Goal: Find specific page/section: Find specific page/section

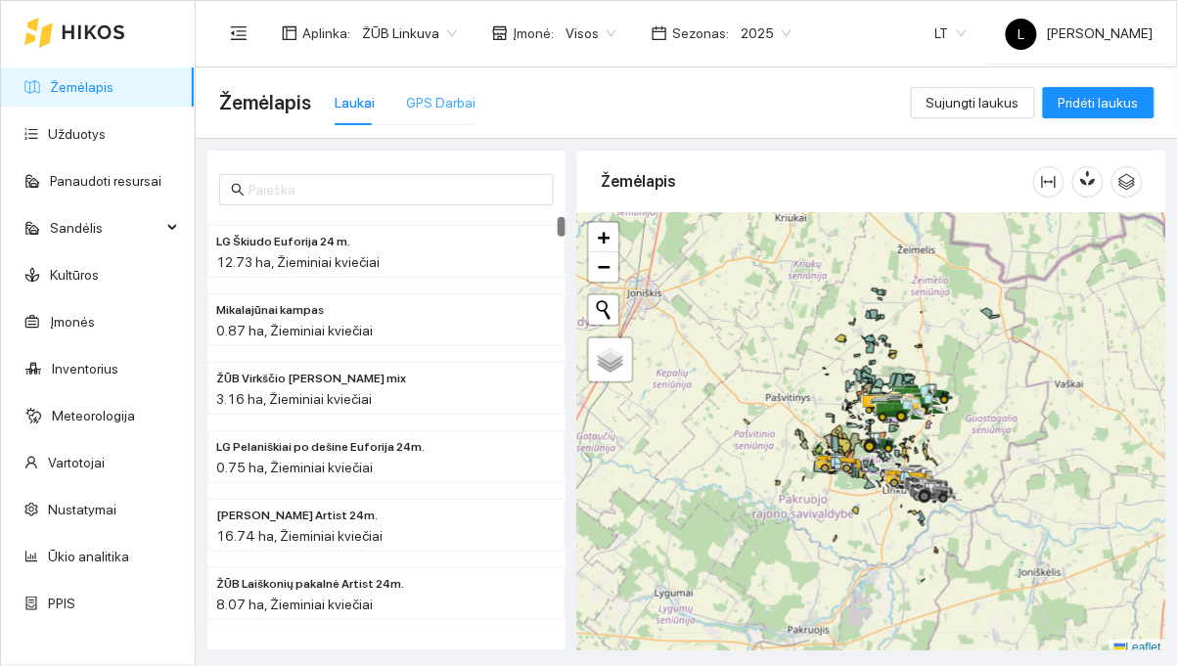
click at [436, 124] on div "GPS Darbai" at bounding box center [440, 102] width 69 height 45
click at [464, 95] on div "GPS Darbai" at bounding box center [440, 103] width 69 height 22
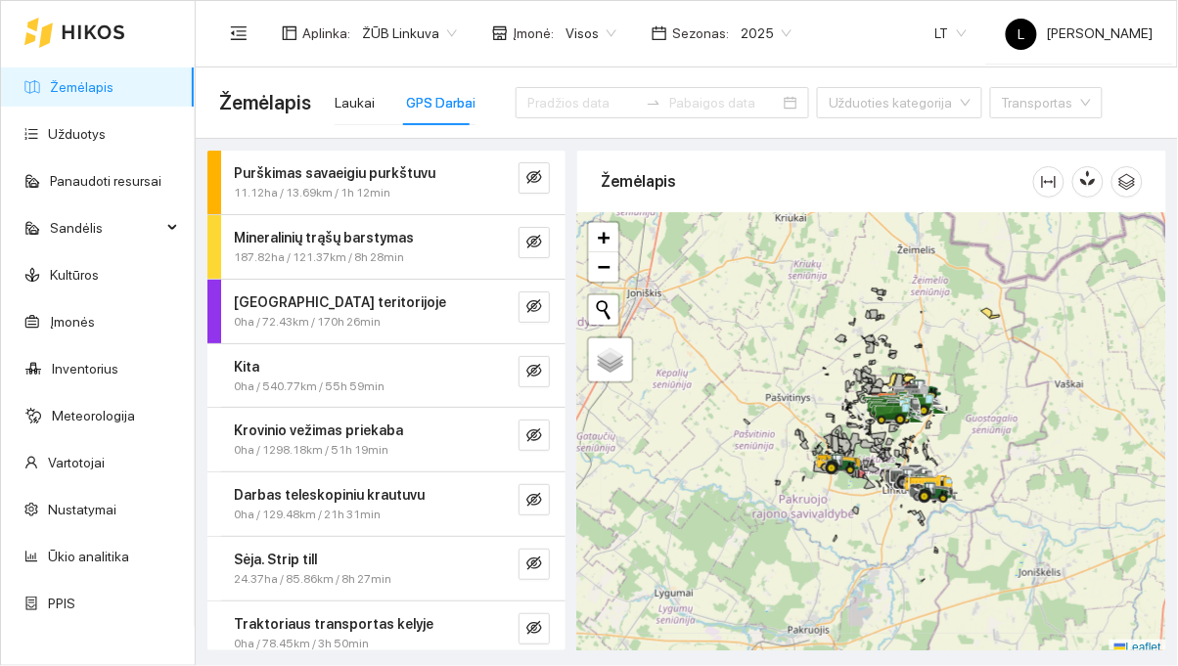
scroll to position [142, 0]
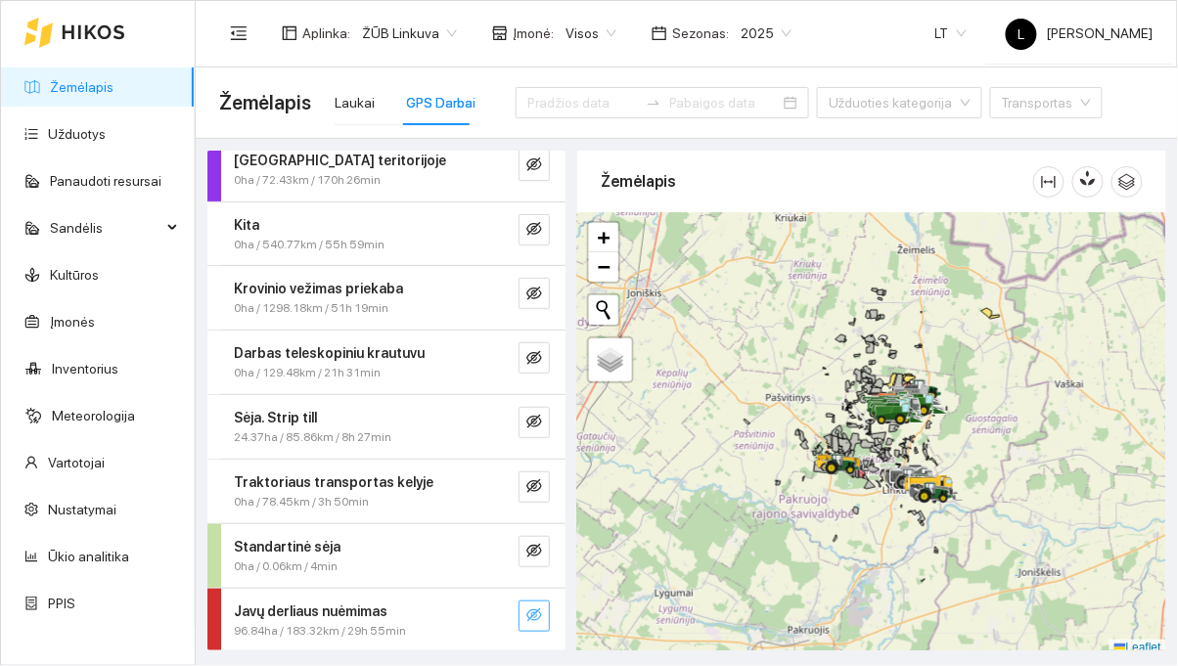
click at [531, 618] on icon "eye-invisible" at bounding box center [534, 615] width 16 height 16
